Goal: Find specific page/section: Find specific page/section

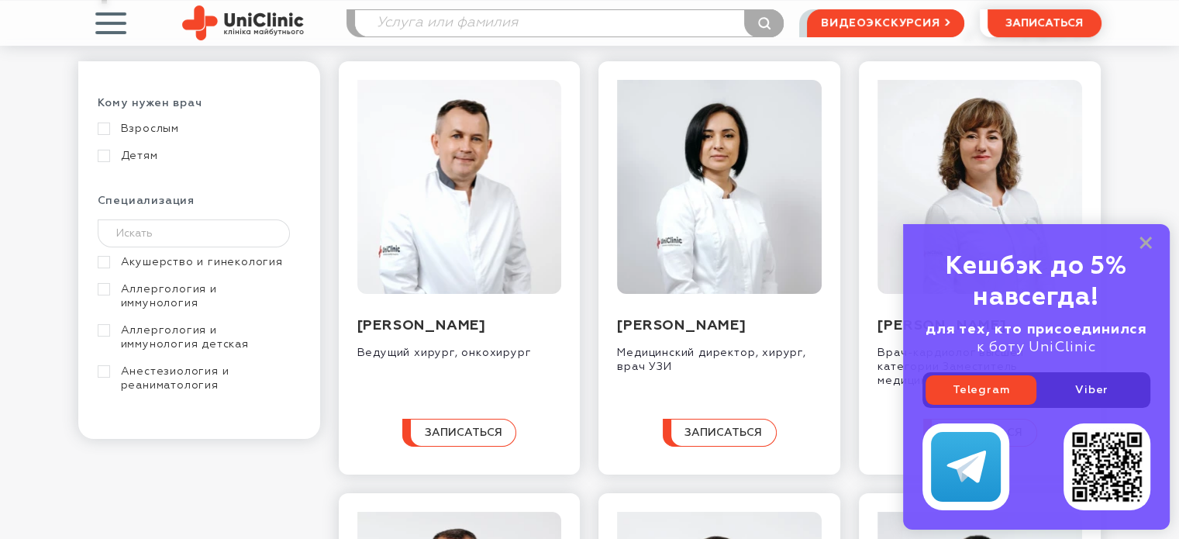
scroll to position [248, 0]
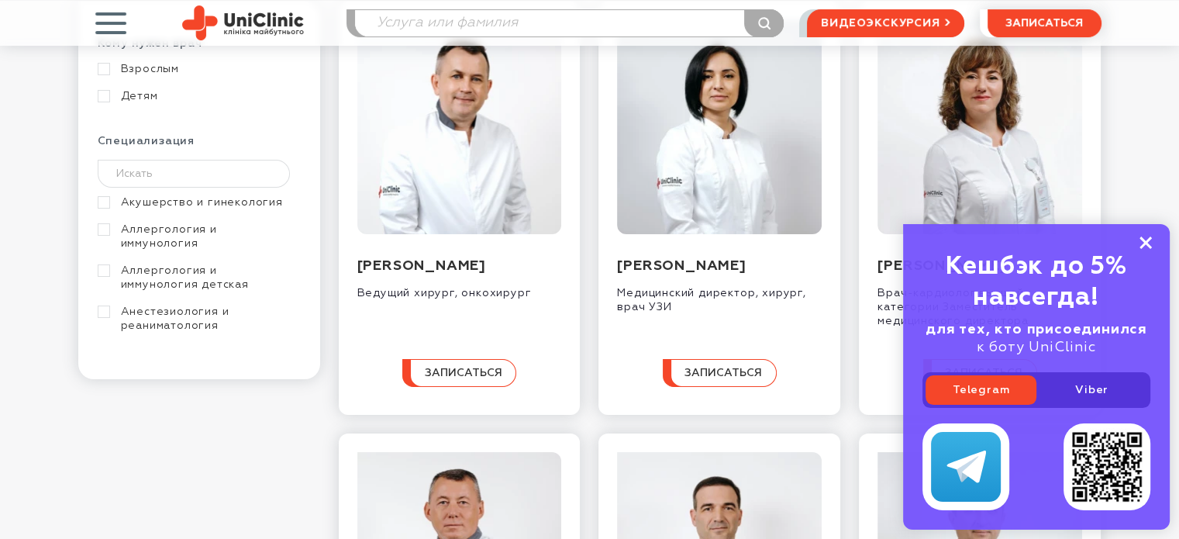
click at [1144, 244] on rect at bounding box center [1145, 242] width 12 height 12
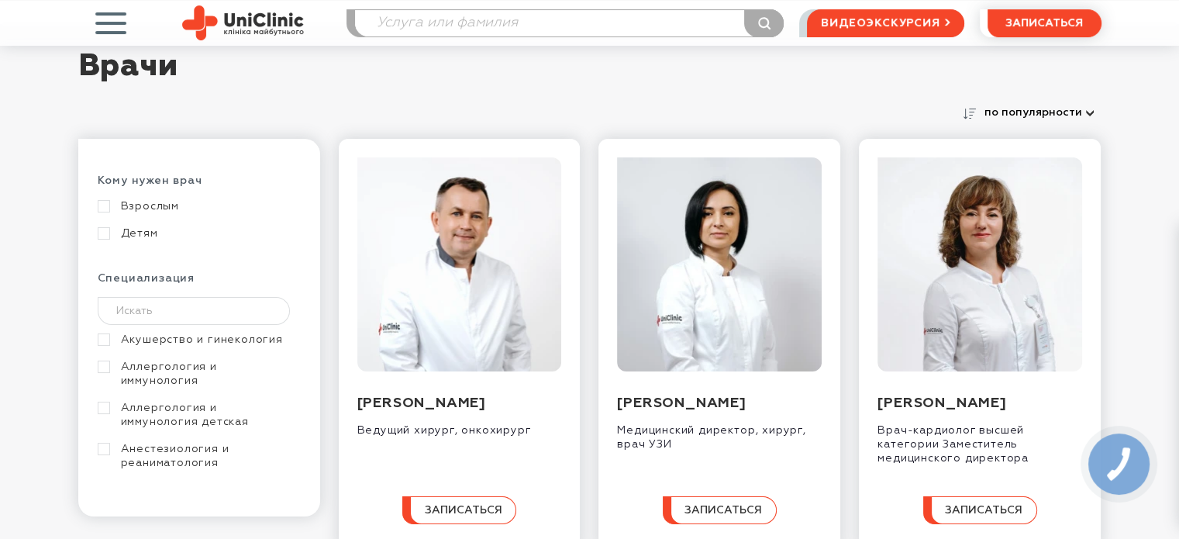
scroll to position [140, 0]
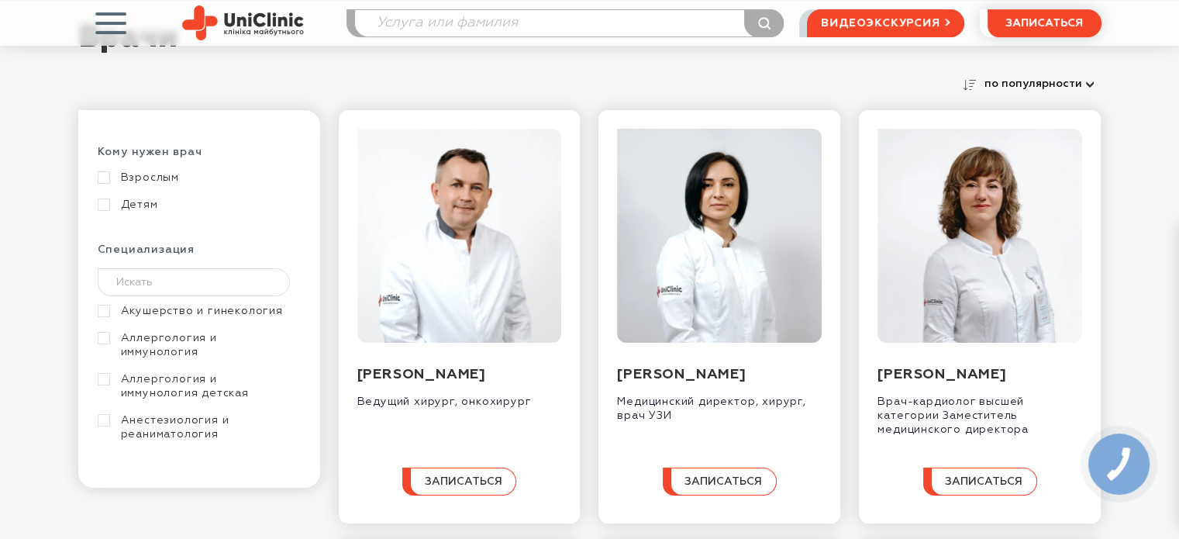
click at [102, 336] on link "Аллергология и иммунология" at bounding box center [197, 345] width 199 height 28
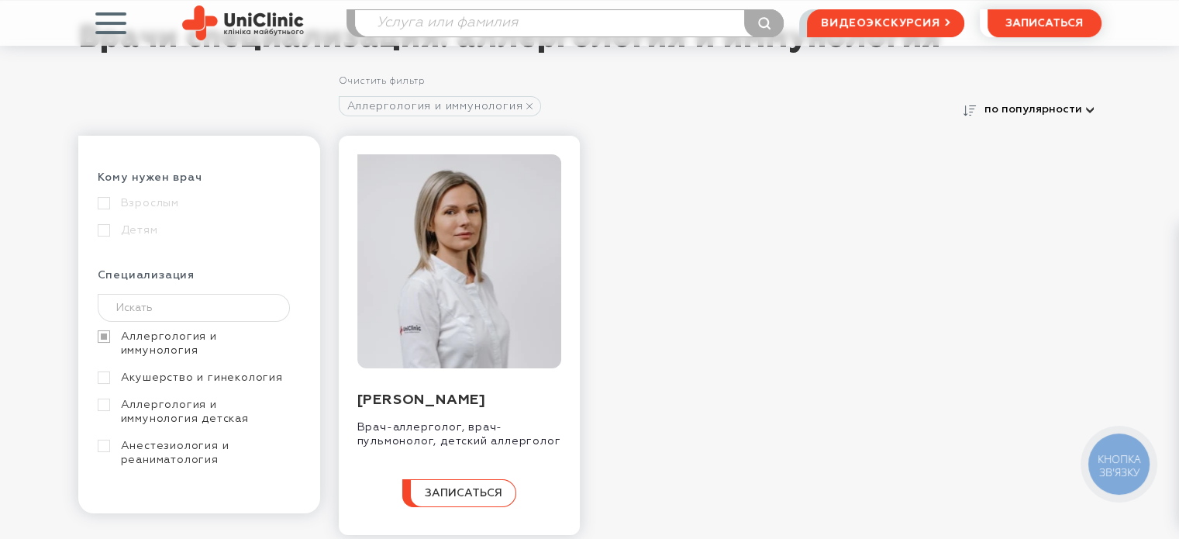
click at [103, 201] on div "Взрослым" at bounding box center [197, 203] width 199 height 14
click at [103, 204] on div "Взрослым" at bounding box center [197, 203] width 199 height 14
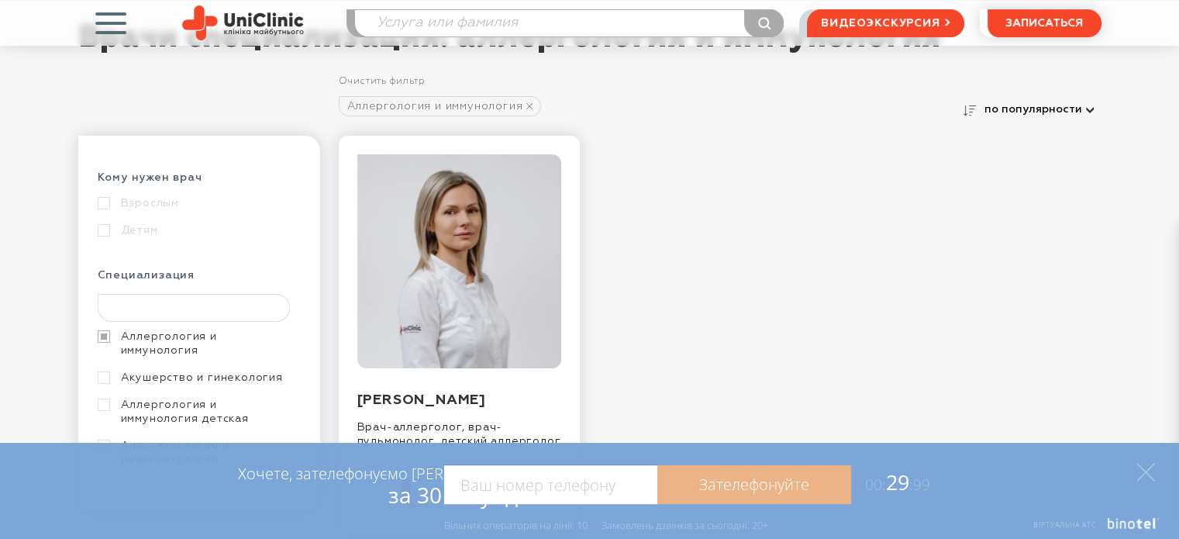
click at [131, 306] on input "text" at bounding box center [194, 308] width 193 height 28
type input "ур"
click at [99, 362] on link "Урология" at bounding box center [197, 364] width 199 height 14
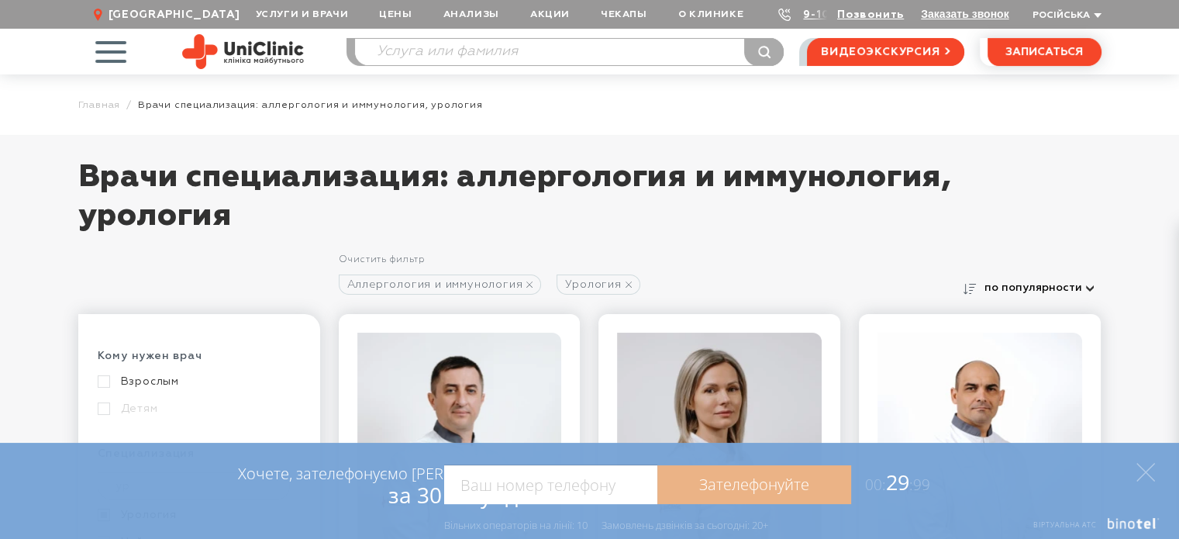
scroll to position [140, 0]
